Goal: Transaction & Acquisition: Purchase product/service

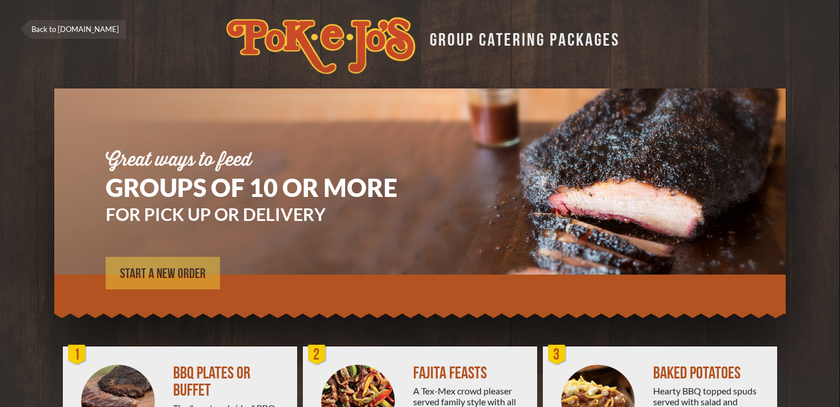
click at [150, 264] on link "START A NEW ORDER" at bounding box center [163, 273] width 114 height 33
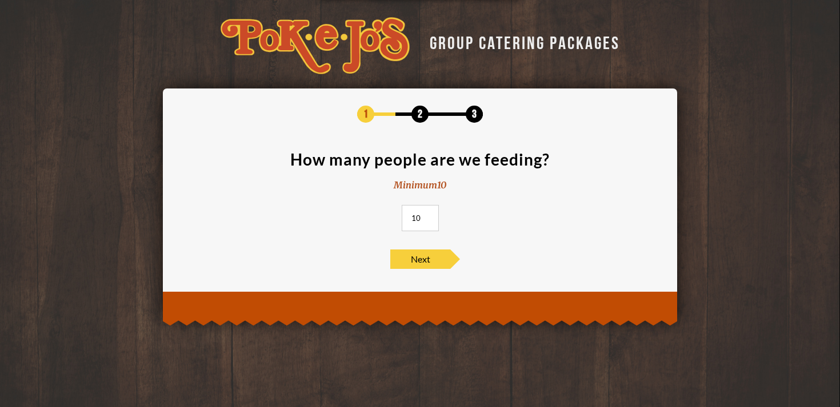
click at [423, 220] on input "10" at bounding box center [420, 218] width 37 height 26
click at [427, 215] on input "11" at bounding box center [420, 218] width 37 height 26
click at [427, 215] on input "12" at bounding box center [420, 218] width 37 height 26
click at [427, 215] on input "13" at bounding box center [420, 218] width 37 height 26
click at [427, 215] on input "14" at bounding box center [420, 218] width 37 height 26
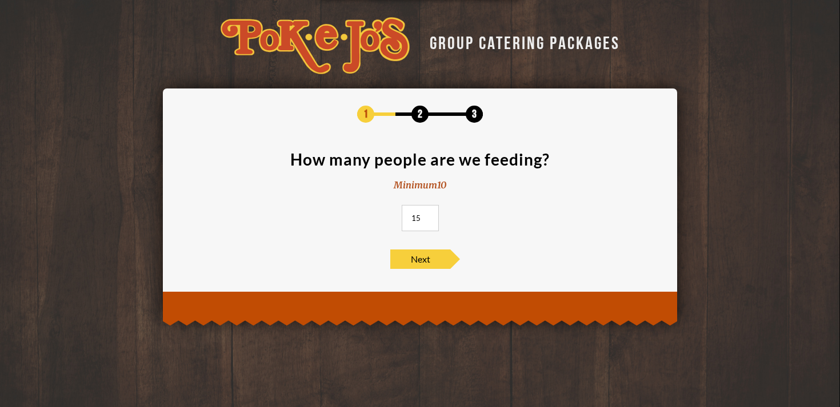
click at [427, 215] on input "15" at bounding box center [420, 218] width 37 height 26
click at [427, 215] on input "16" at bounding box center [420, 218] width 37 height 26
click at [427, 215] on input "17" at bounding box center [420, 218] width 37 height 26
click at [427, 215] on input "18" at bounding box center [420, 218] width 37 height 26
click at [427, 215] on input "19" at bounding box center [420, 218] width 37 height 26
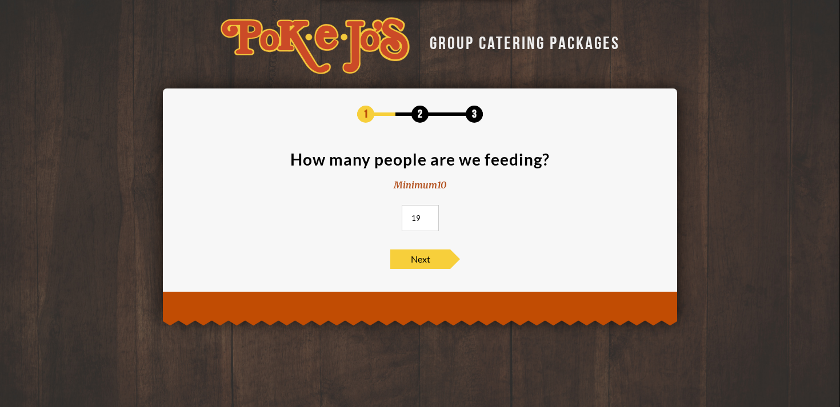
click at [427, 215] on input "20" at bounding box center [420, 218] width 37 height 26
click at [427, 215] on input "21" at bounding box center [420, 218] width 37 height 26
click at [427, 215] on input "22" at bounding box center [420, 218] width 37 height 26
click at [427, 215] on input "23" at bounding box center [420, 218] width 37 height 26
click at [427, 215] on input "24" at bounding box center [420, 218] width 37 height 26
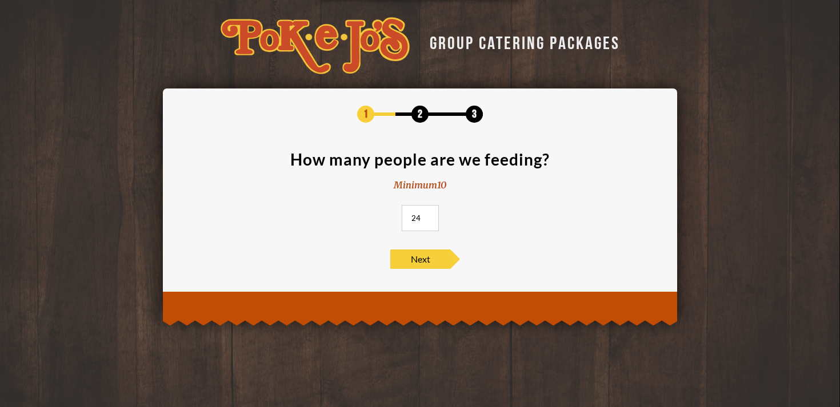
type input "25"
click at [427, 215] on input "25" at bounding box center [420, 218] width 37 height 26
click at [421, 262] on span "Next" at bounding box center [420, 259] width 60 height 19
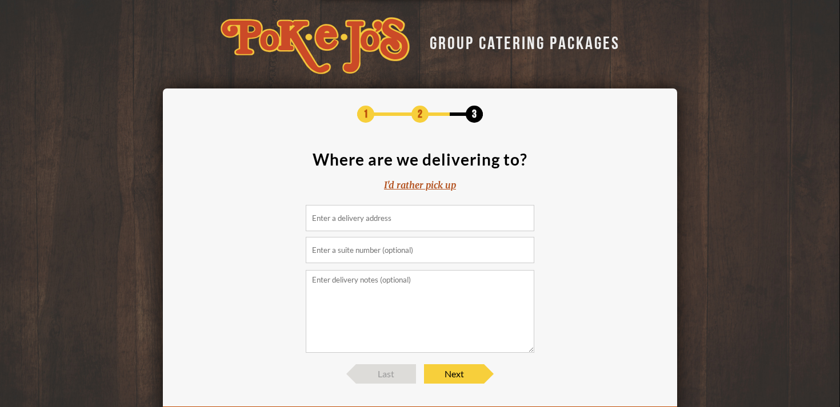
click at [410, 184] on div "I'd rather pick up" at bounding box center [420, 185] width 72 height 13
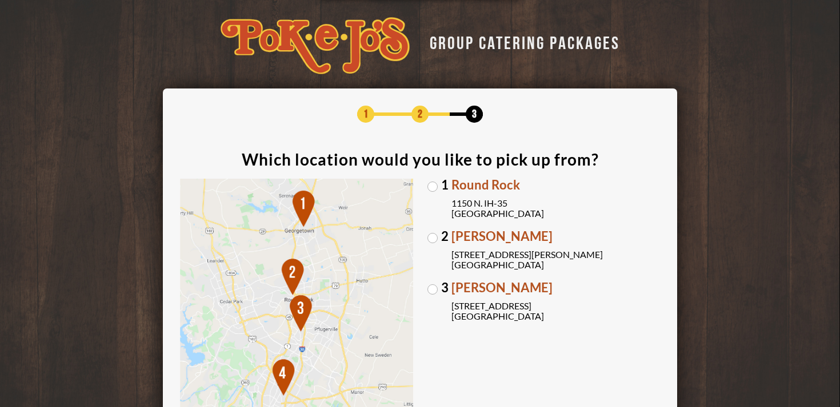
click at [433, 238] on label "2 Parmer Lane 2121 Parmer Lane Austin, TX 78727" at bounding box center [543, 250] width 233 height 40
click at [0, 0] on input "2 Parmer Lane 2121 Parmer Lane Austin, TX 78727" at bounding box center [0, 0] width 0 height 0
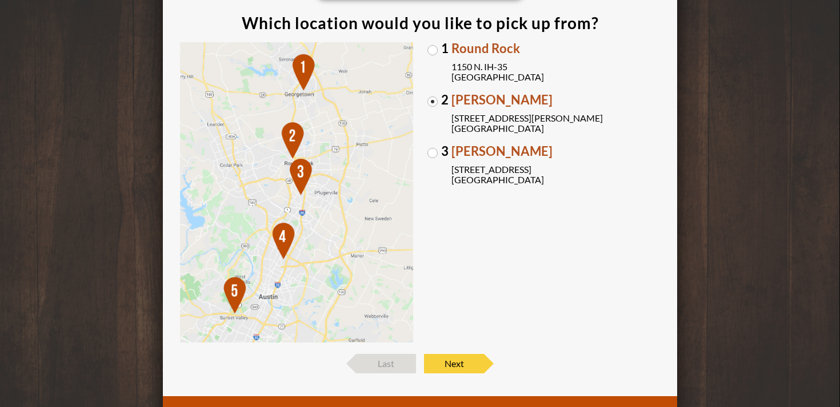
scroll to position [137, 0]
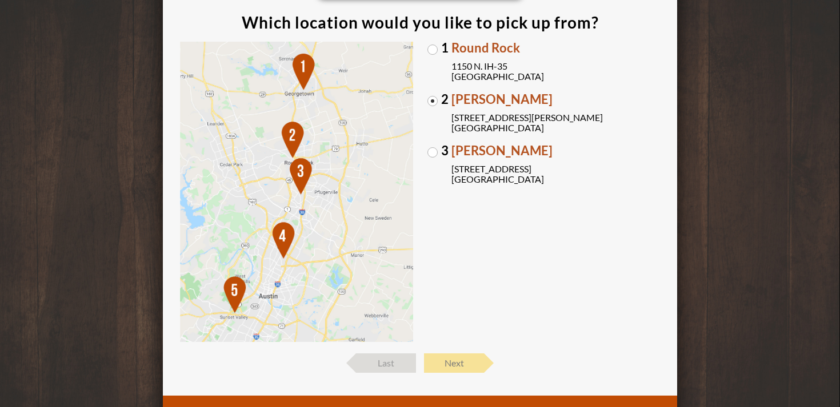
click at [446, 363] on span "Next" at bounding box center [454, 363] width 60 height 19
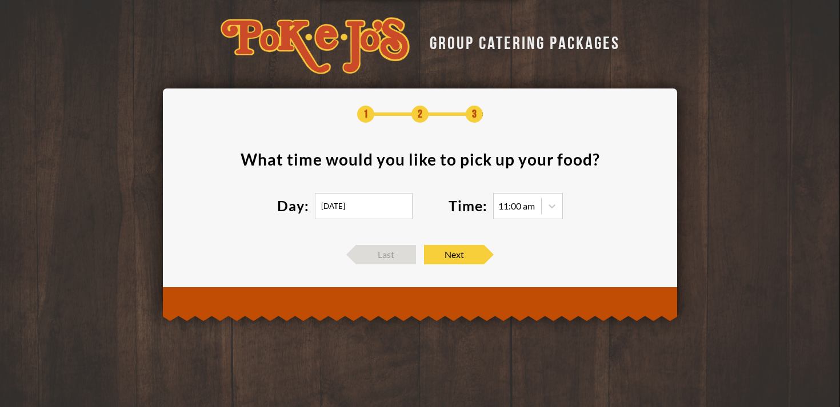
click at [348, 212] on input "10/03/2025" at bounding box center [364, 206] width 98 height 26
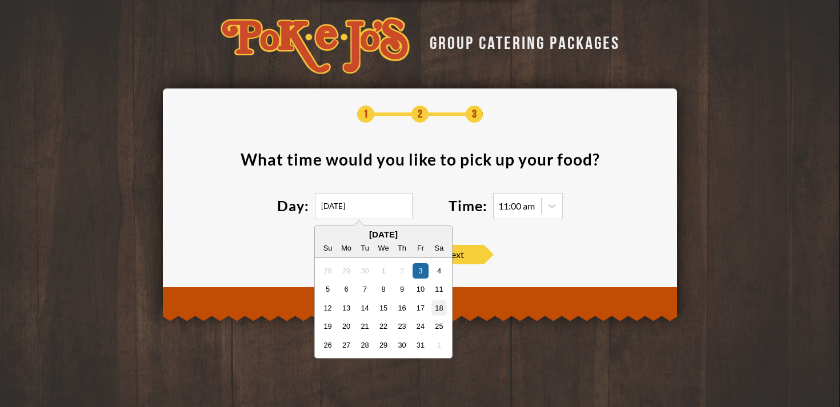
click at [437, 304] on div "18" at bounding box center [438, 307] width 15 height 15
type input "10/18/2025"
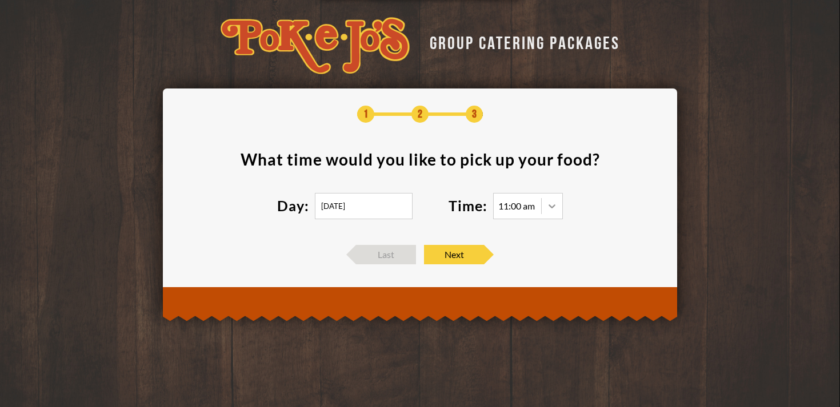
click at [551, 208] on icon at bounding box center [551, 205] width 11 height 11
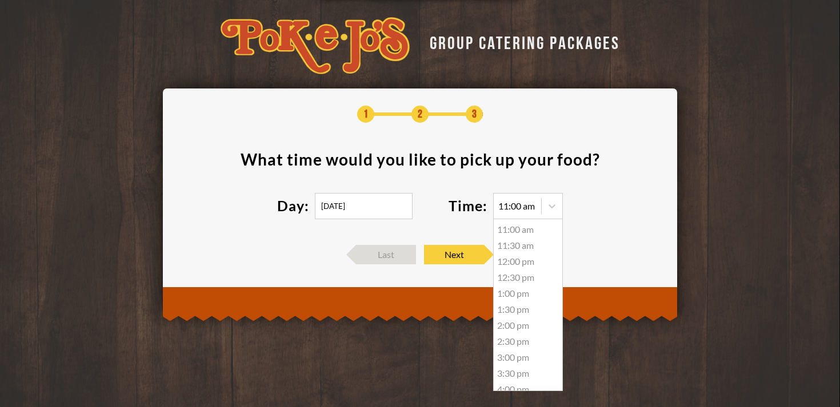
click at [523, 275] on div "12:30 pm" at bounding box center [527, 278] width 69 height 16
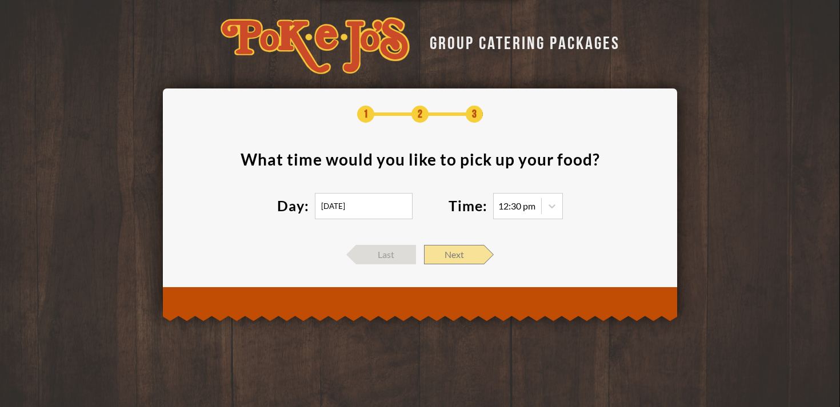
click at [459, 254] on span "Next" at bounding box center [454, 254] width 60 height 19
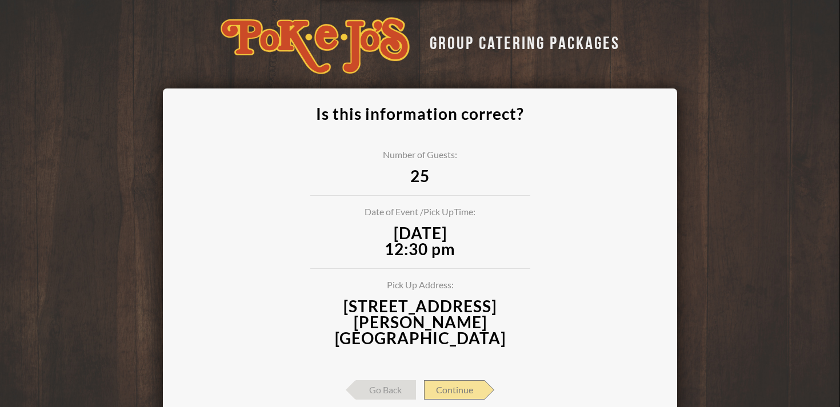
click at [447, 380] on span "Continue" at bounding box center [454, 389] width 61 height 19
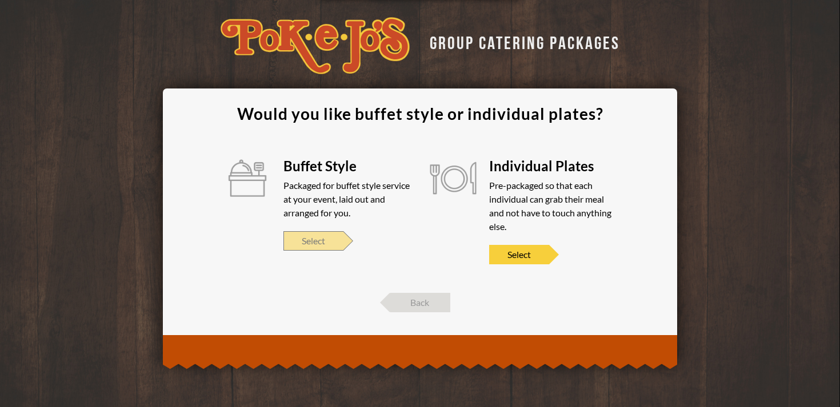
click at [318, 239] on span "Select" at bounding box center [313, 240] width 60 height 19
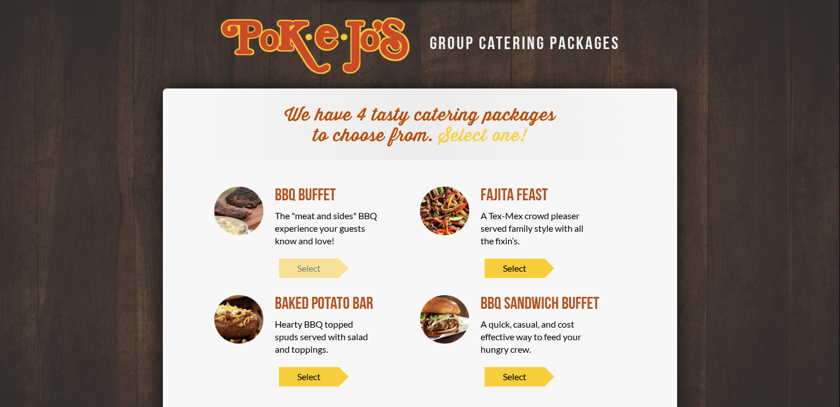
click at [318, 274] on span "Select" at bounding box center [309, 268] width 60 height 19
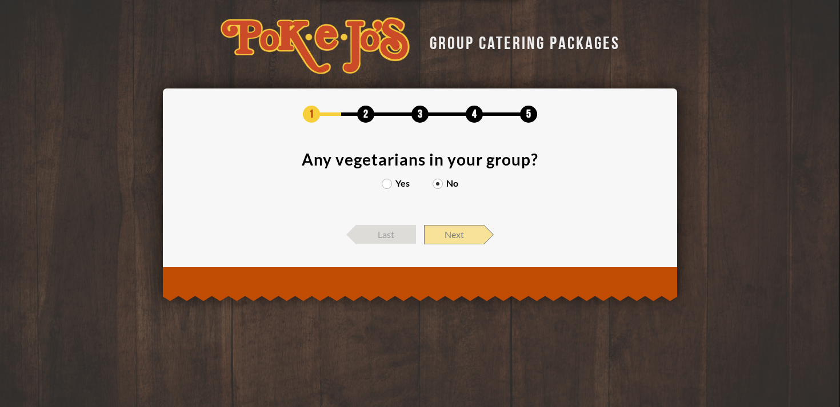
click at [446, 243] on span "Next" at bounding box center [454, 234] width 60 height 19
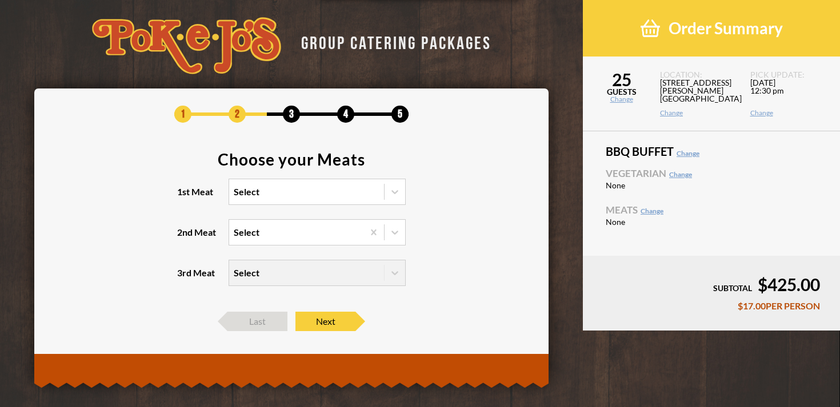
click at [329, 191] on div "Select" at bounding box center [306, 191] width 155 height 25
click at [184, 197] on input "1st Meat Select" at bounding box center [184, 197] width 0 height 0
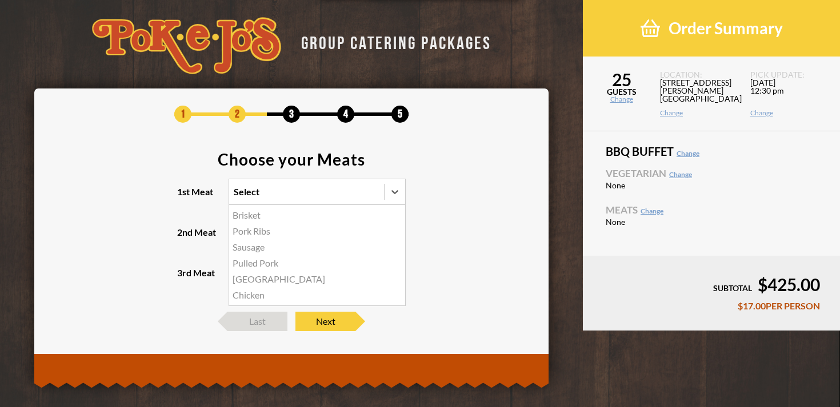
click at [324, 216] on div "Brisket" at bounding box center [317, 215] width 176 height 16
click at [184, 197] on input "1st Meat option Brisket focused, 1 of 6. 6 results available. Use Up and Down t…" at bounding box center [184, 197] width 0 height 0
click at [315, 231] on div "Select" at bounding box center [296, 232] width 134 height 25
click at [184, 238] on input "2nd Meat Select" at bounding box center [184, 238] width 0 height 0
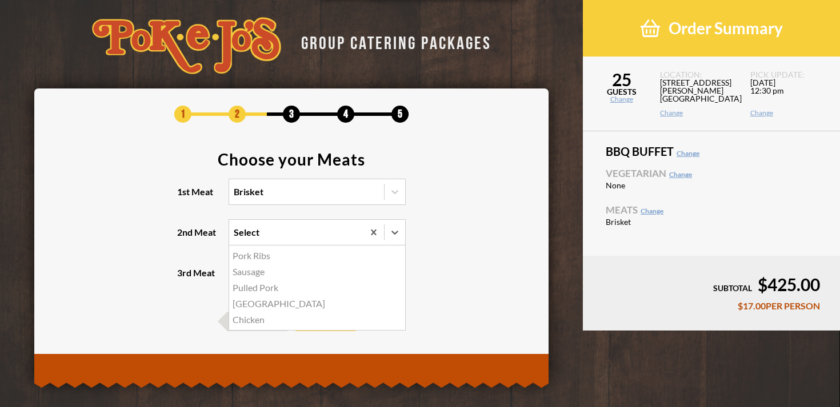
click at [275, 318] on div "Chicken" at bounding box center [317, 320] width 176 height 16
click at [184, 238] on input "2nd Meat option Chicken focused, 5 of 5. 5 results available. Use Up and Down t…" at bounding box center [184, 238] width 0 height 0
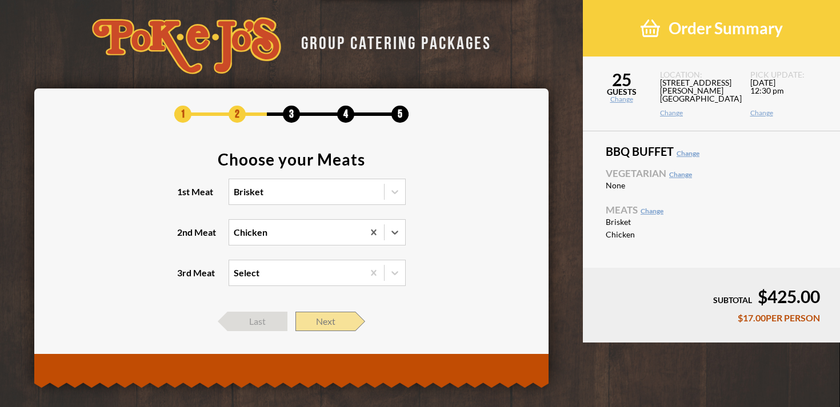
click at [331, 319] on span "Next" at bounding box center [325, 321] width 60 height 19
